Goal: Information Seeking & Learning: Find specific fact

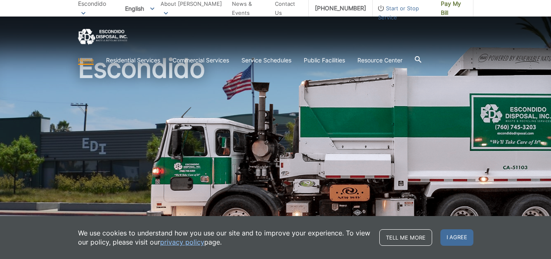
scroll to position [41, 0]
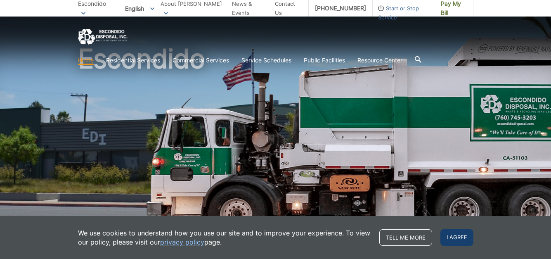
click at [453, 236] on span "I agree" at bounding box center [457, 237] width 33 height 17
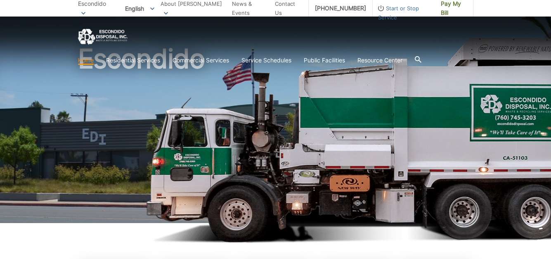
scroll to position [0, 0]
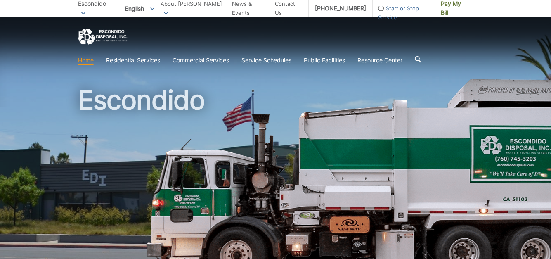
click at [372, 38] on div at bounding box center [276, 37] width 396 height 16
click at [124, 81] on div "Escondido" at bounding box center [276, 141] width 396 height 248
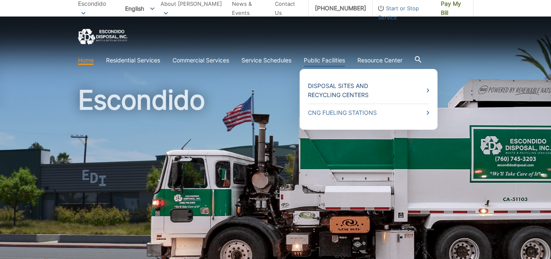
click at [329, 87] on link "Disposal Sites and Recycling Centers" at bounding box center [368, 90] width 121 height 18
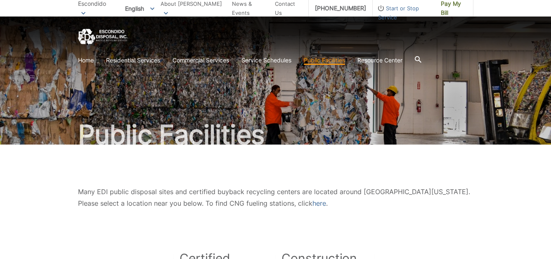
scroll to position [281, 0]
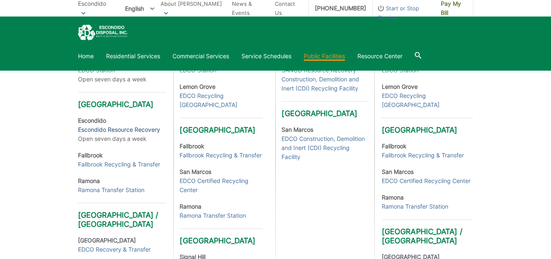
click at [123, 134] on link "Escondido Resource Recovery" at bounding box center [119, 129] width 82 height 9
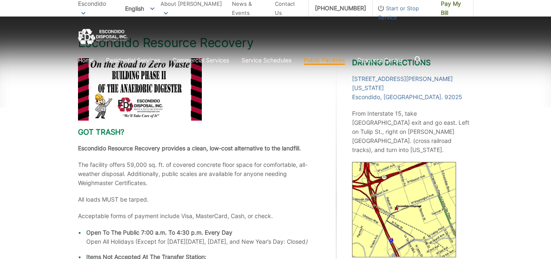
scroll to position [165, 0]
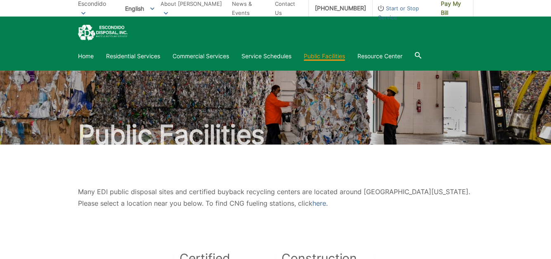
scroll to position [281, 0]
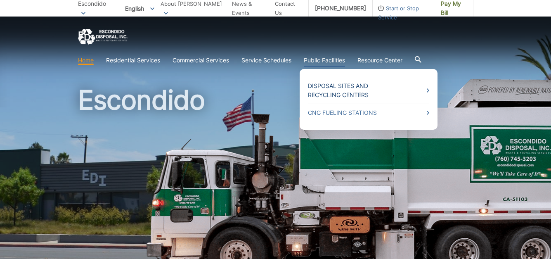
click at [427, 91] on link "Disposal Sites and Recycling Centers" at bounding box center [368, 90] width 121 height 18
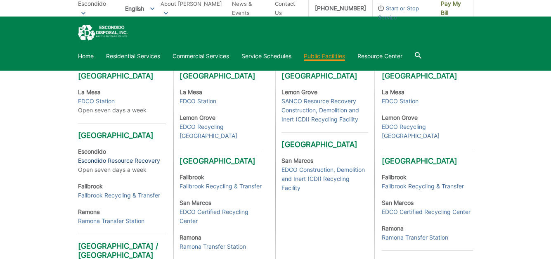
scroll to position [248, 0]
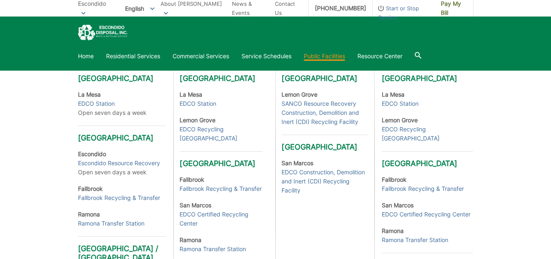
click at [58, 189] on div "Many EDI public disposal sites and certified buyback recycling centers are loca…" at bounding box center [275, 146] width 551 height 499
click at [109, 168] on link "Escondido Resource Recovery" at bounding box center [119, 163] width 82 height 9
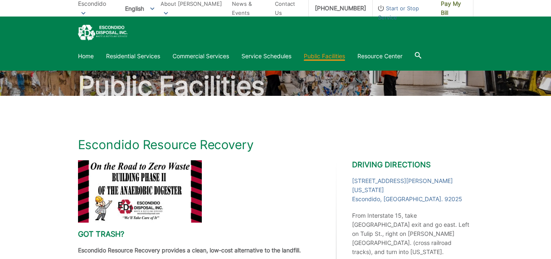
scroll to position [41, 0]
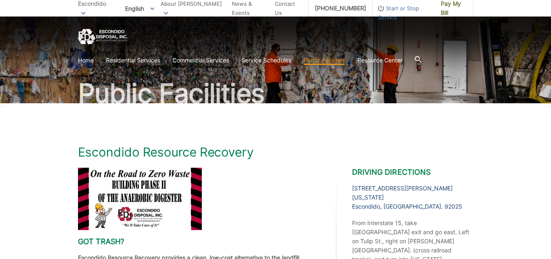
click at [389, 186] on link "1044 W. Washington Ave. Escondido, CA. 92025" at bounding box center [412, 197] width 121 height 27
